Goal: Information Seeking & Learning: Learn about a topic

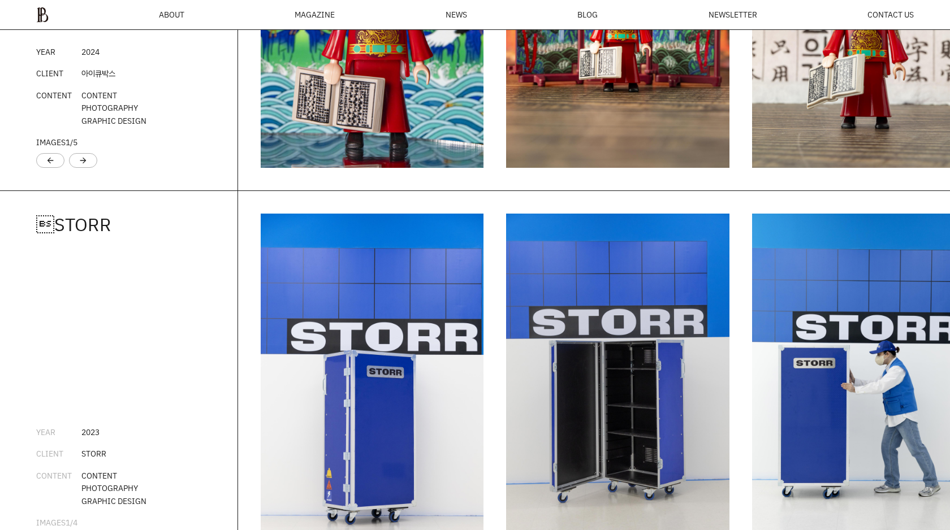
scroll to position [1834, 0]
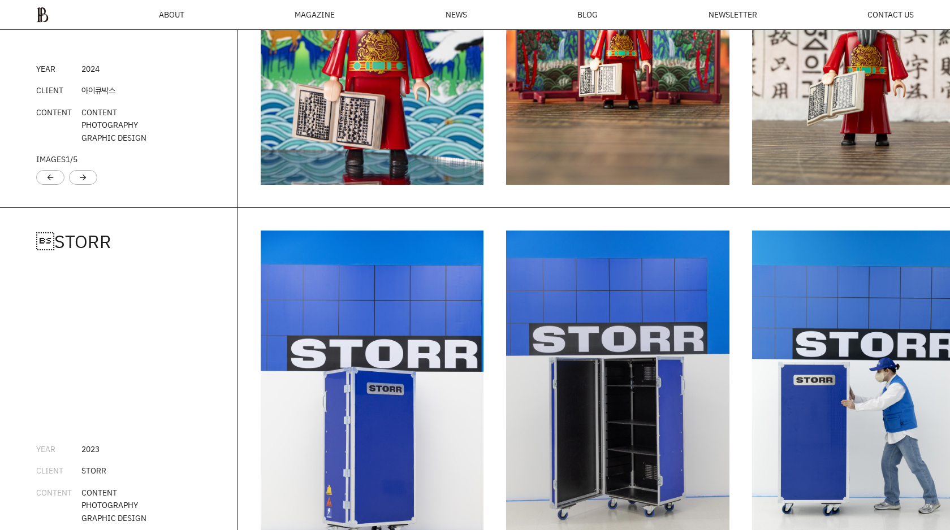
click at [322, 109] on img "1 / 6" at bounding box center [372, 17] width 223 height 335
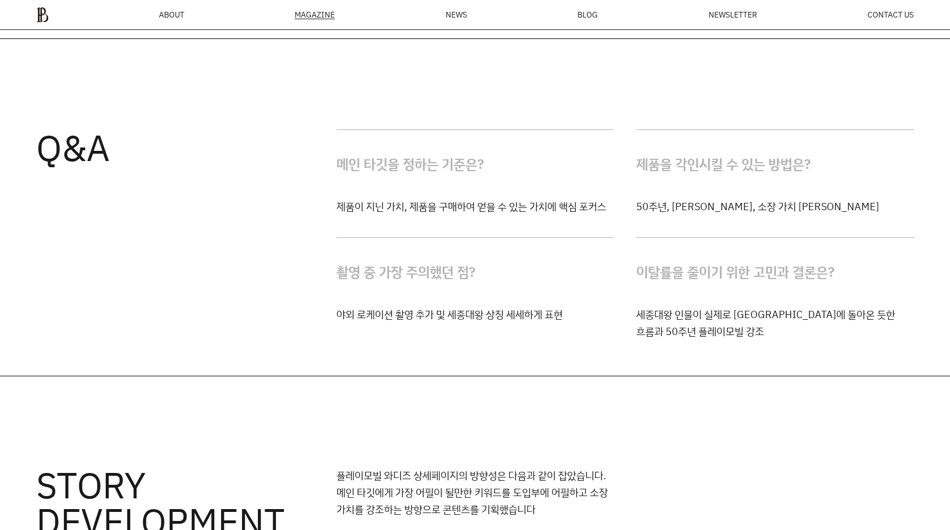
scroll to position [3637, 0]
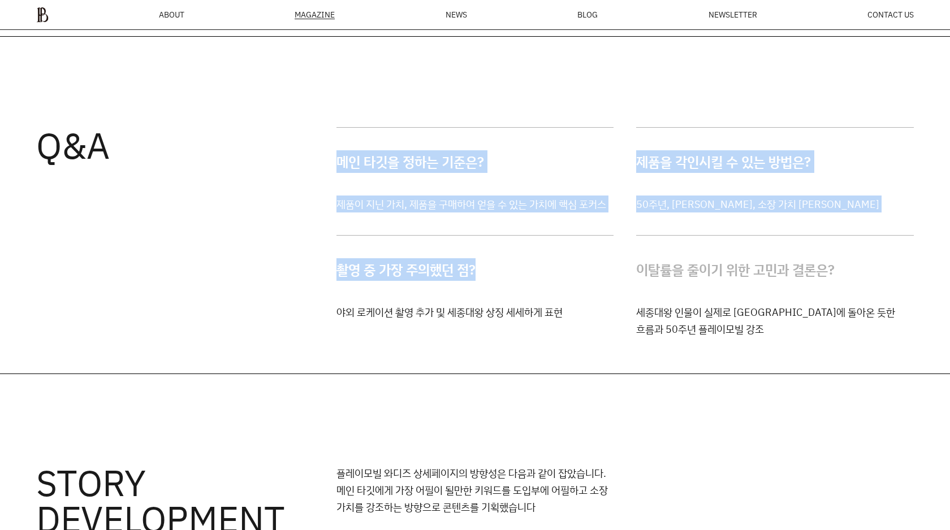
drag, startPoint x: 337, startPoint y: 158, endPoint x: 429, endPoint y: 298, distance: 167.9
click at [429, 298] on div "메인 타깃을 정하는 기준은? 제품이 지닌 가치, 제품을 구매하여 얻을 수 있는 가치에 핵심 포커스 제품을 각인시킬 수 있는 방법은? 50주년,…" at bounding box center [624, 232] width 577 height 210
click at [429, 298] on h4 "촬영 중 가장 주의했던 점?" at bounding box center [475, 270] width 278 height 68
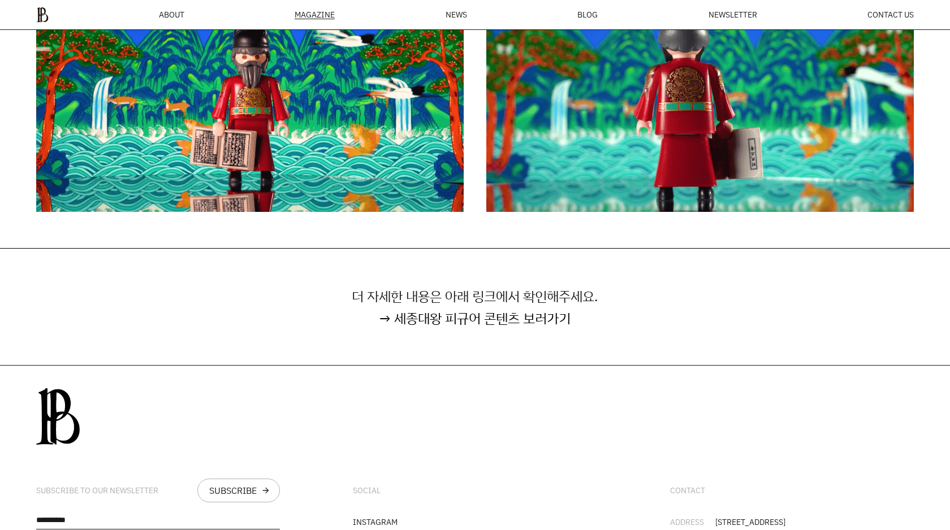
scroll to position [6835, 0]
